Goal: Information Seeking & Learning: Check status

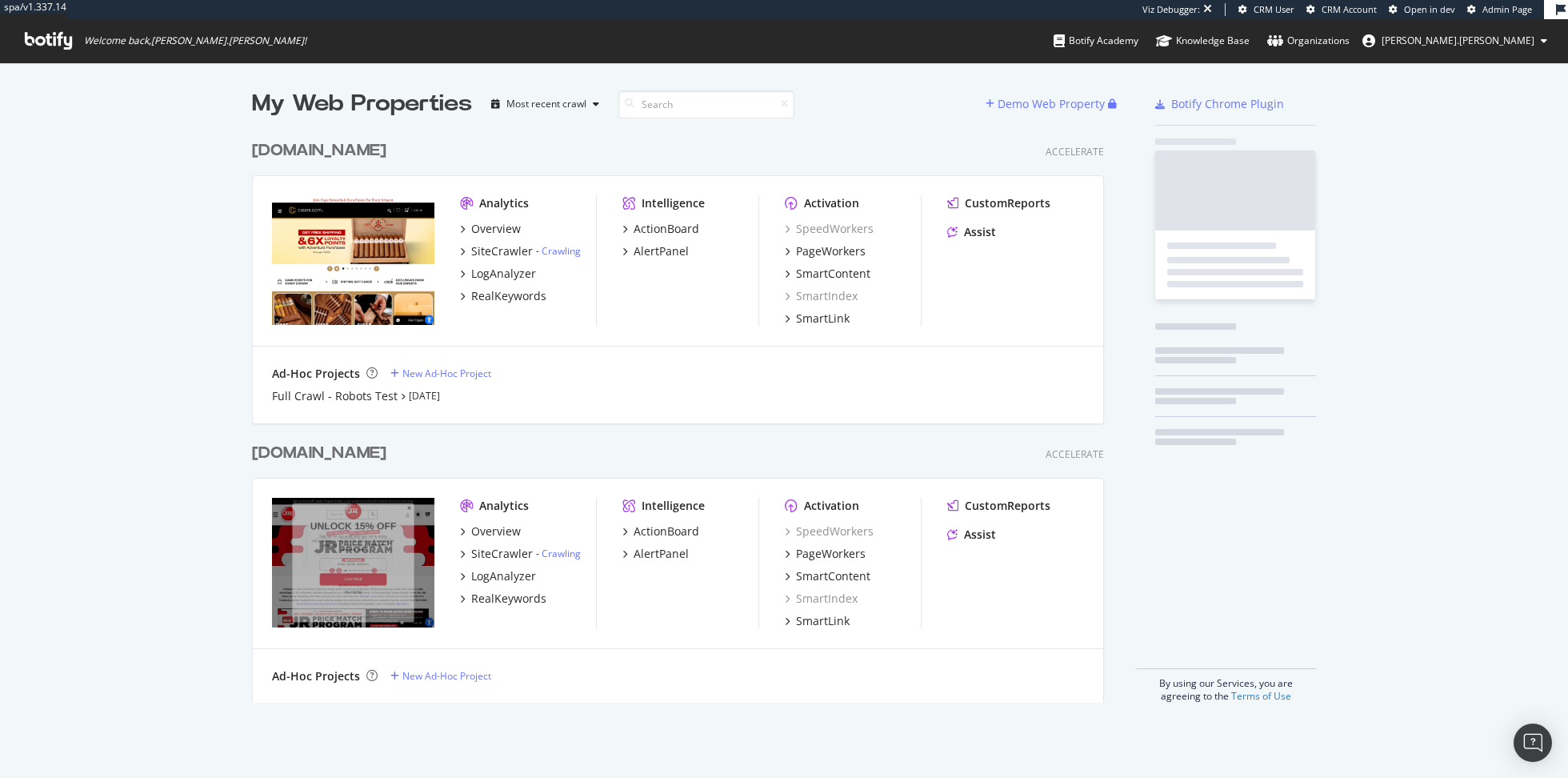
scroll to position [582, 864]
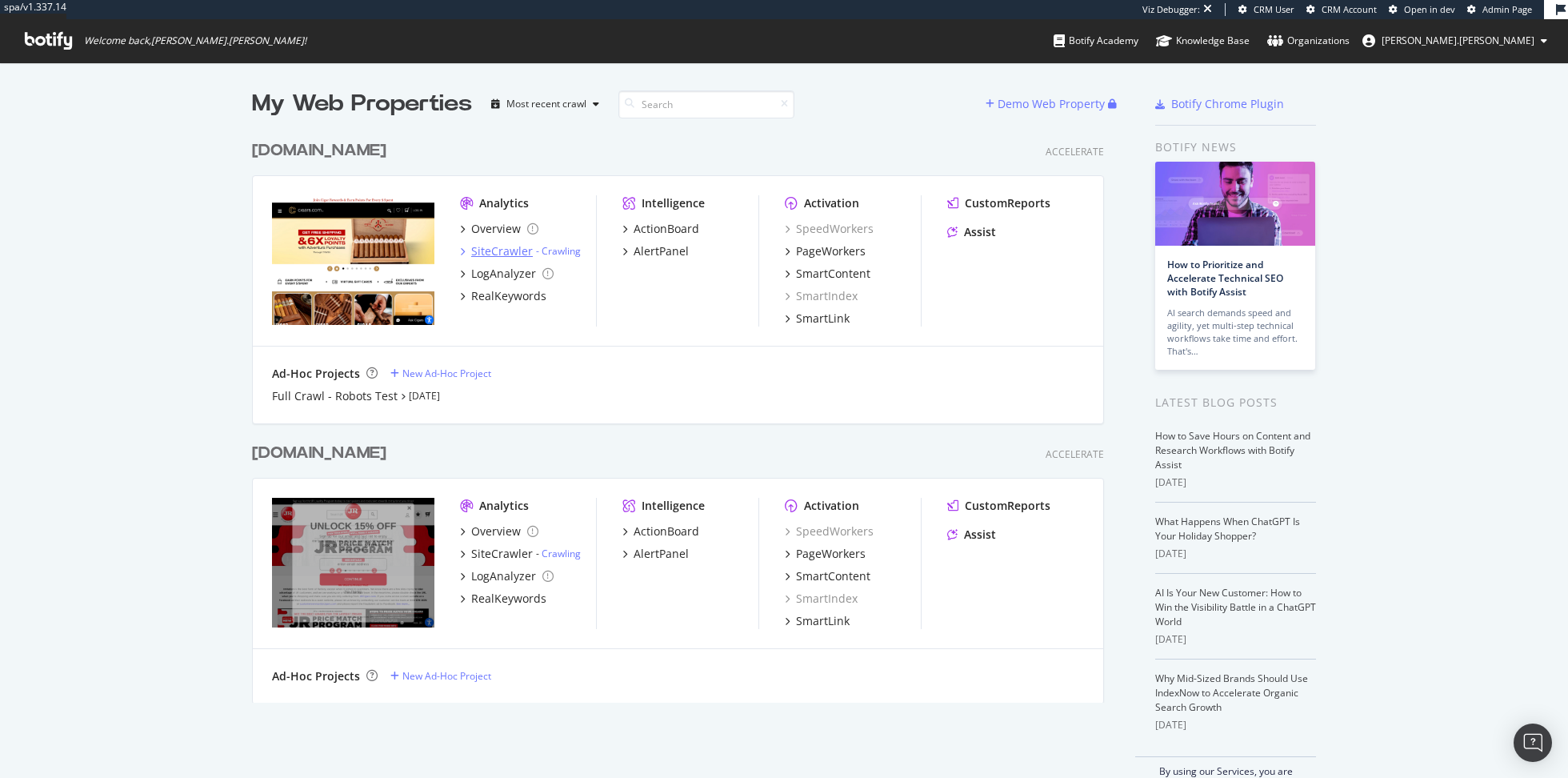
click at [502, 246] on div "SiteCrawler" at bounding box center [502, 251] width 62 height 16
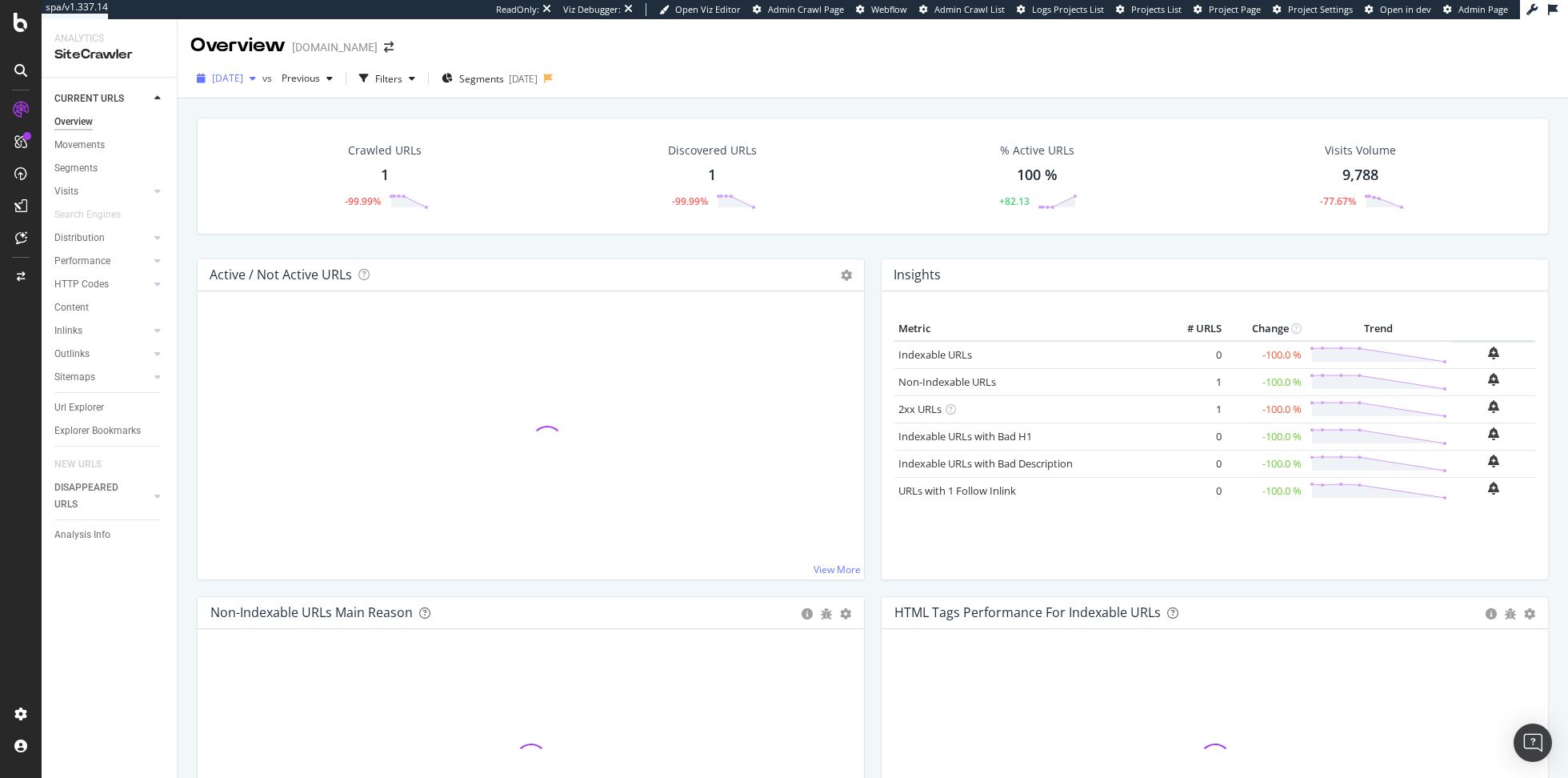
click at [243, 80] on span "[DATE]" at bounding box center [228, 78] width 31 height 14
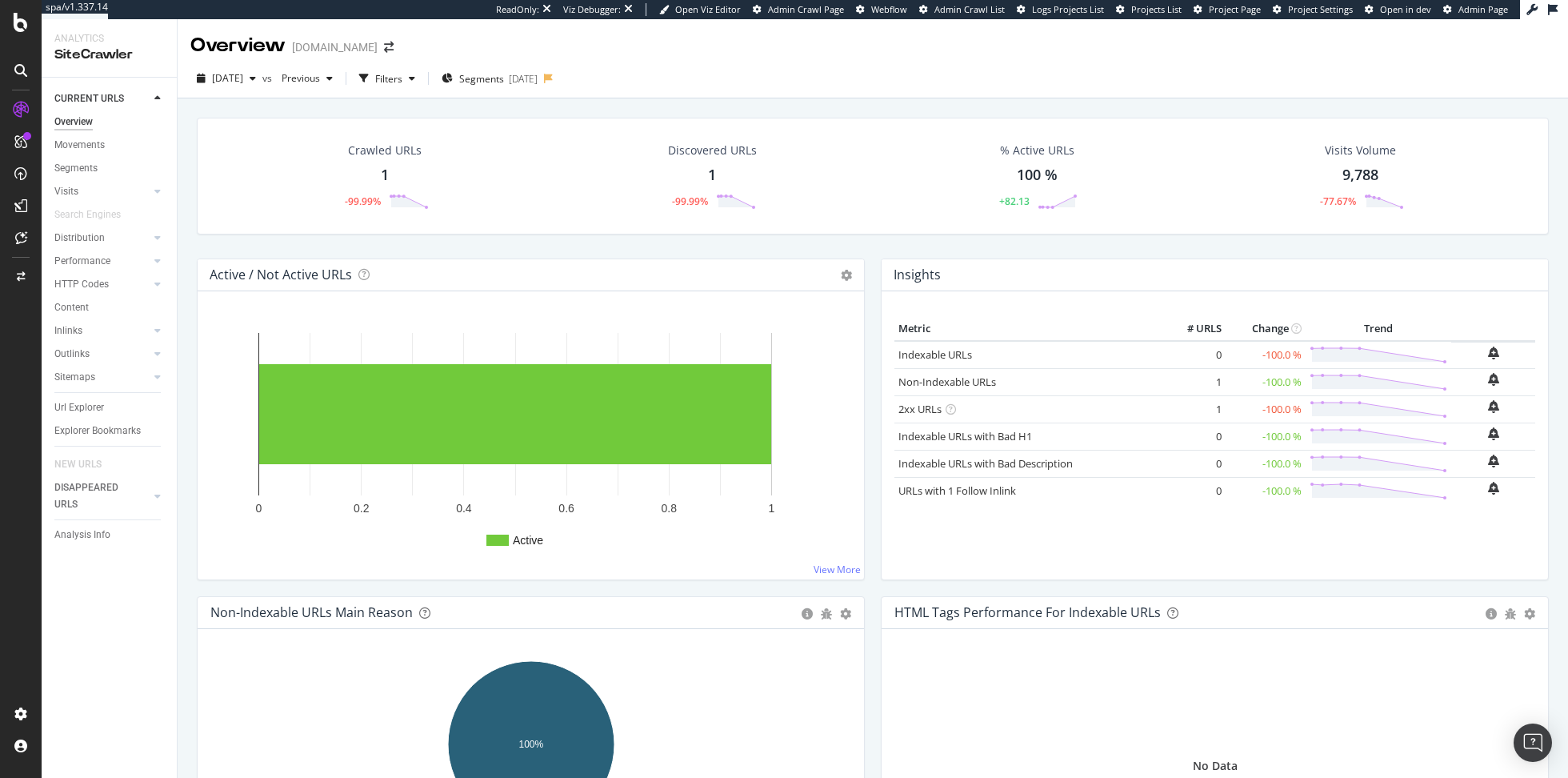
click at [661, 155] on div "Discovered URLs 1 -99.99%" at bounding box center [712, 176] width 121 height 83
